Goal: Information Seeking & Learning: Learn about a topic

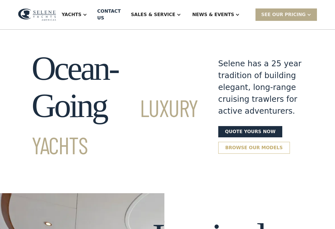
click at [249, 154] on link "Browse our models" at bounding box center [254, 148] width 72 height 12
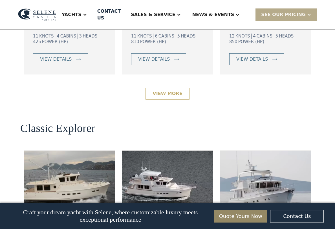
scroll to position [1098, 0]
click at [174, 99] on link "View More" at bounding box center [167, 94] width 44 height 12
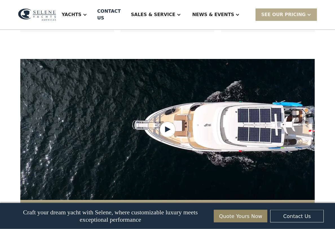
scroll to position [532, 0]
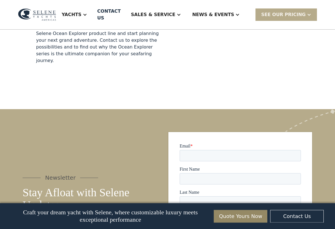
click at [81, 11] on div "Yachts" at bounding box center [72, 14] width 20 height 7
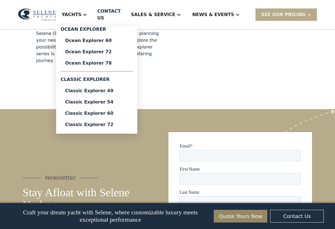
click at [86, 76] on div "Classic Explorer" at bounding box center [97, 79] width 72 height 11
click at [89, 89] on div "Classic Explorer 49" at bounding box center [96, 90] width 63 height 5
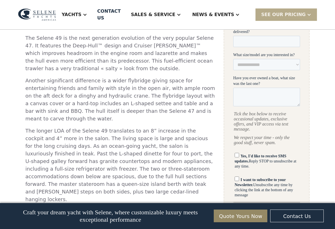
scroll to position [292, 0]
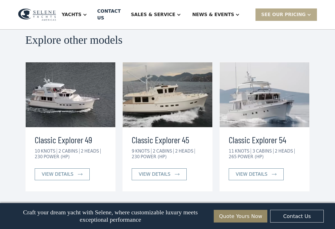
scroll to position [1270, 0]
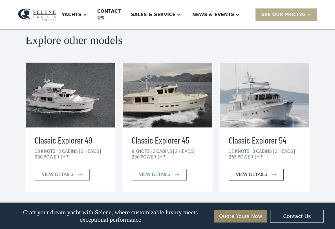
click at [275, 168] on link "view details" at bounding box center [255, 174] width 55 height 12
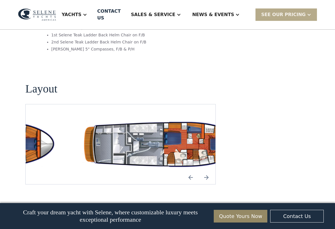
scroll to position [978, 0]
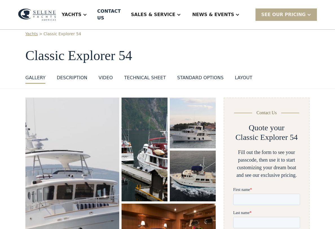
scroll to position [14, 0]
click at [153, 167] on img "open lightbox" at bounding box center [144, 149] width 46 height 104
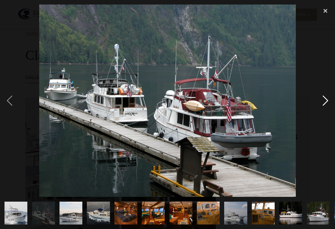
click at [325, 109] on div "next image" at bounding box center [325, 101] width 19 height 192
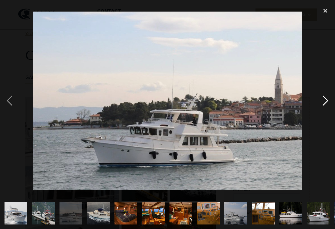
click at [324, 107] on div "next image" at bounding box center [325, 101] width 19 height 192
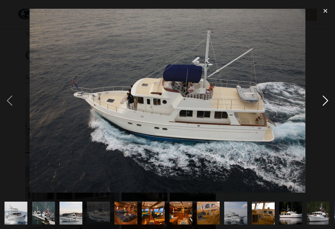
click at [323, 106] on div "next image" at bounding box center [325, 101] width 19 height 192
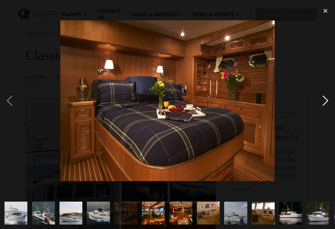
click at [321, 106] on div "next image" at bounding box center [325, 101] width 19 height 192
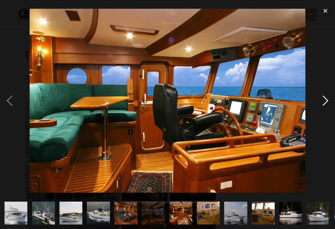
click at [321, 104] on div "next image" at bounding box center [325, 101] width 19 height 192
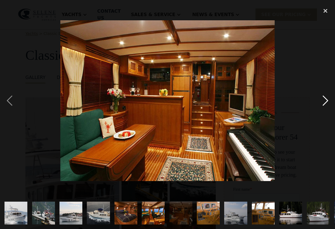
click at [321, 105] on div "next image" at bounding box center [325, 101] width 19 height 192
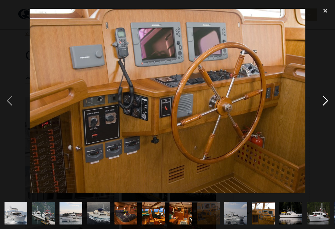
click at [320, 105] on div "next image" at bounding box center [325, 101] width 19 height 192
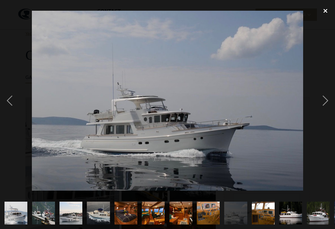
click at [326, 10] on div "close lightbox" at bounding box center [325, 11] width 19 height 12
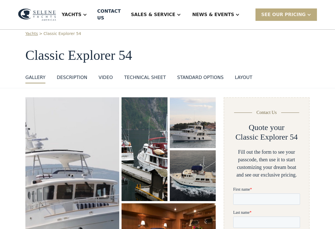
click at [298, 12] on div "SEE Our Pricing" at bounding box center [283, 14] width 45 height 7
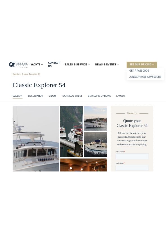
scroll to position [0, 0]
